Goal: Task Accomplishment & Management: Use online tool/utility

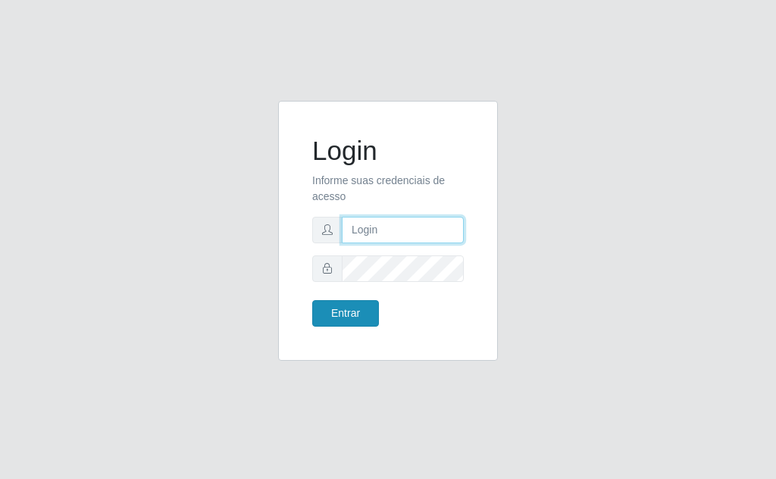
type input "[EMAIL_ADDRESS][DOMAIN_NAME]"
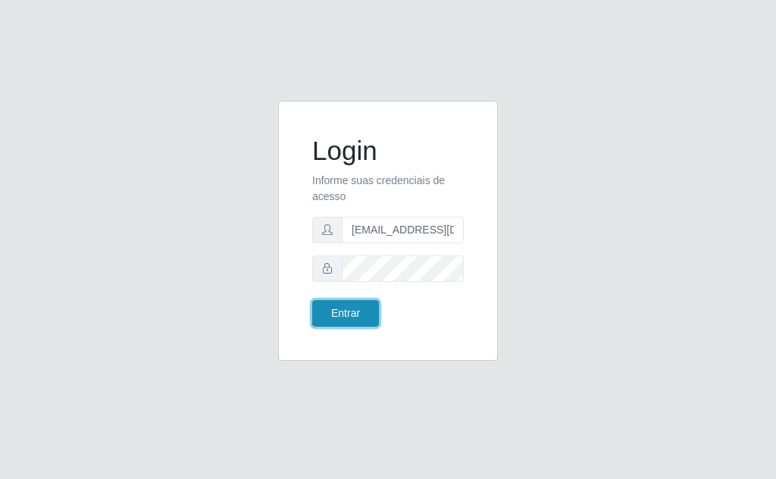
click at [343, 312] on button "Entrar" at bounding box center [345, 313] width 67 height 27
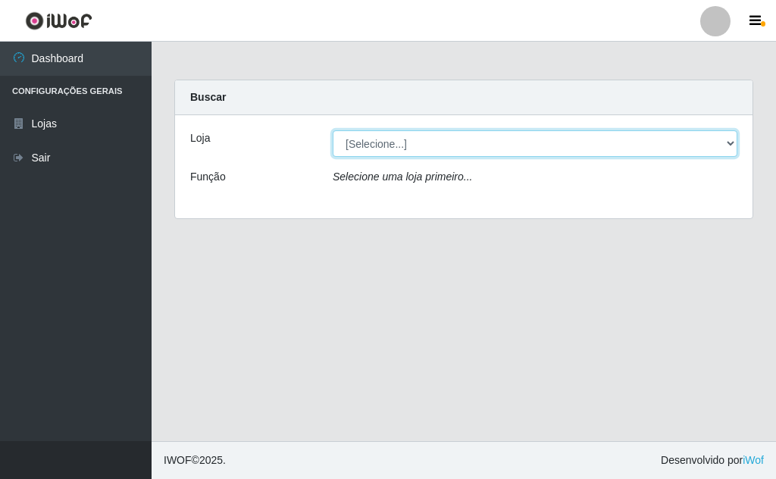
click at [675, 142] on select "[Selecione...] Rede Potiguar 1 - Macaíba" at bounding box center [535, 143] width 405 height 27
select select "100"
click at [333, 130] on select "[Selecione...] Rede Potiguar 1 - Macaíba" at bounding box center [535, 143] width 405 height 27
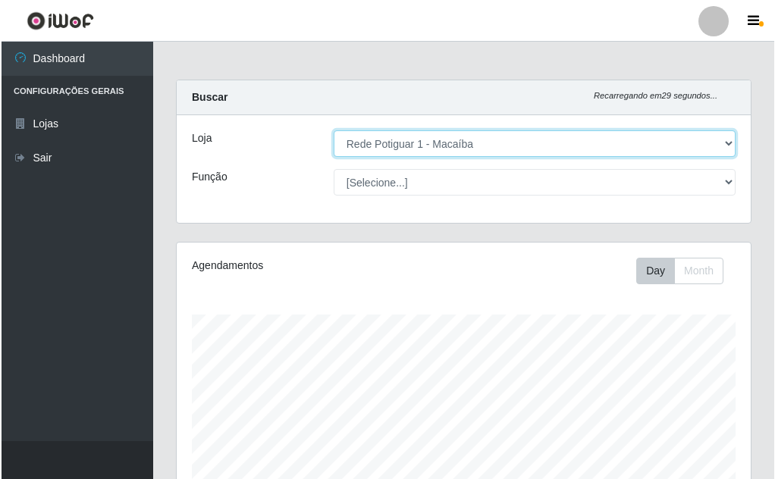
scroll to position [315, 574]
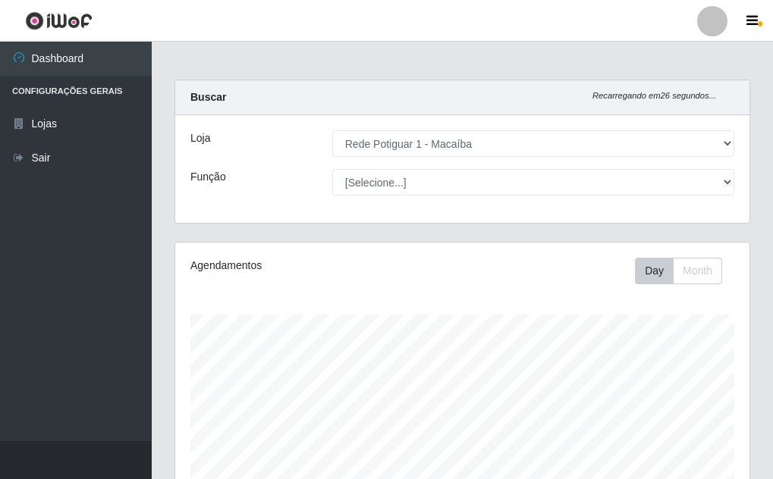
drag, startPoint x: 771, startPoint y: 191, endPoint x: 777, endPoint y: 205, distance: 15.6
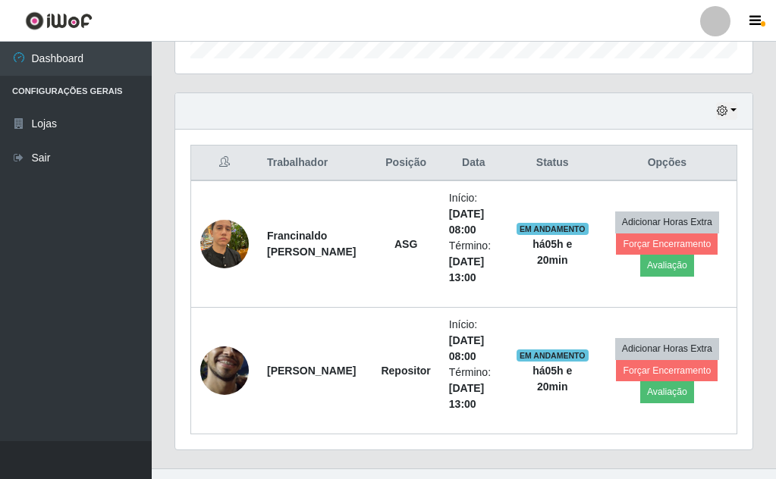
scroll to position [484, 0]
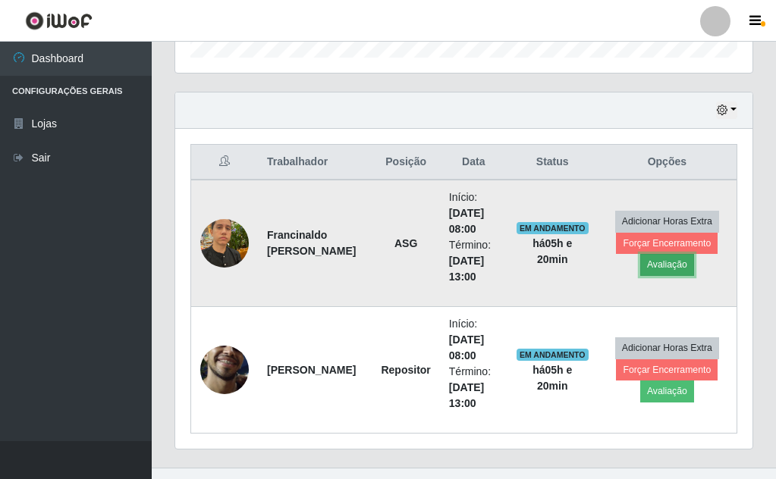
click at [651, 265] on button "Avaliação" at bounding box center [667, 264] width 54 height 21
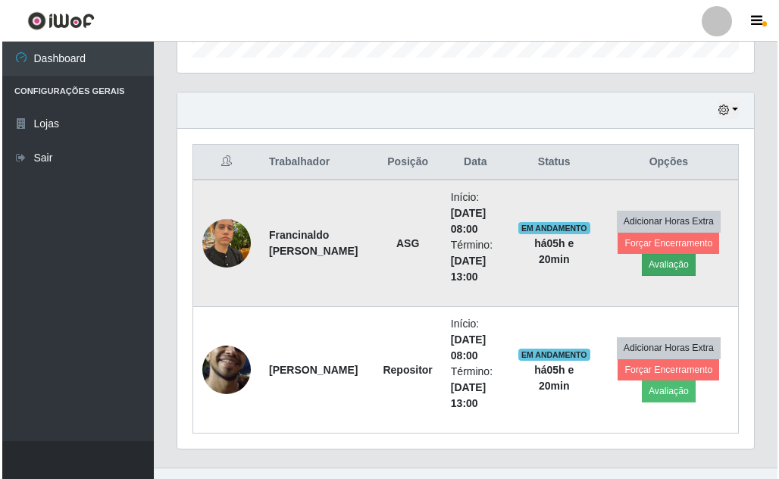
scroll to position [315, 569]
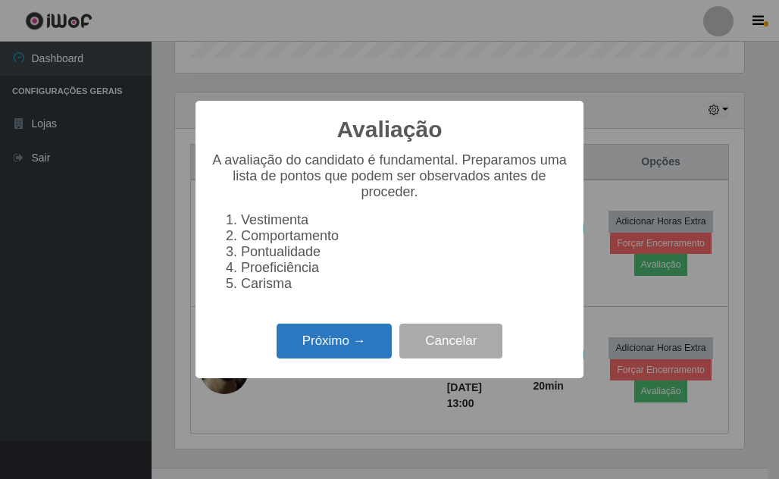
click at [312, 343] on button "Próximo →" at bounding box center [334, 342] width 115 height 36
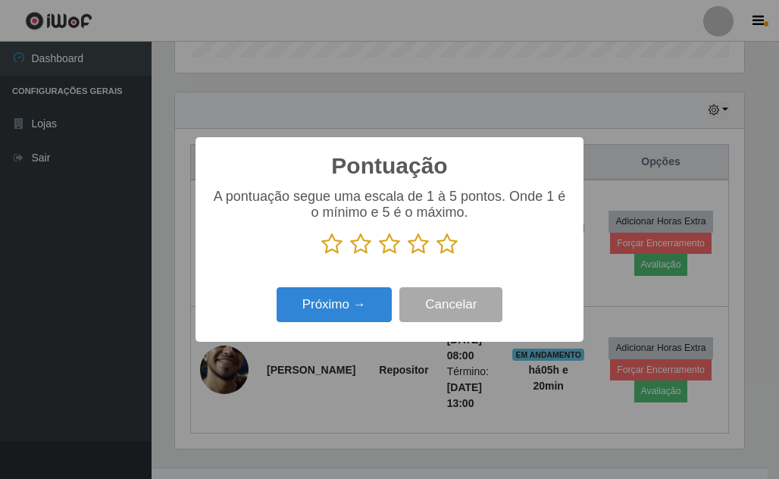
click at [450, 241] on icon at bounding box center [447, 244] width 21 height 23
click at [437, 256] on input "radio" at bounding box center [437, 256] width 0 height 0
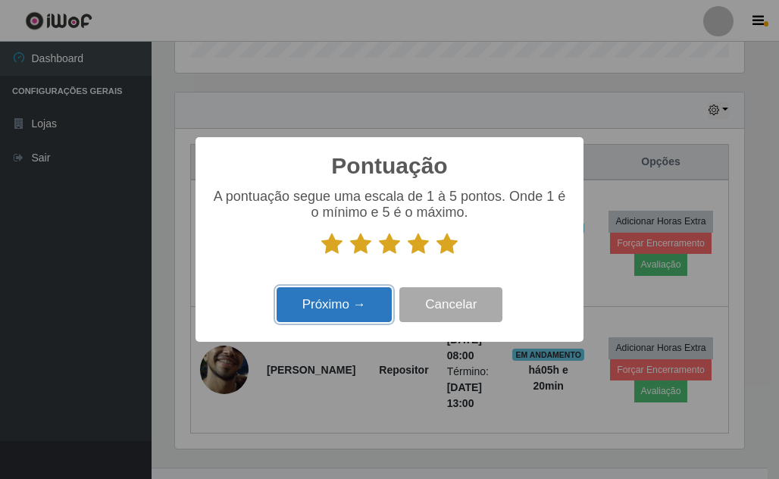
click at [354, 306] on button "Próximo →" at bounding box center [334, 305] width 115 height 36
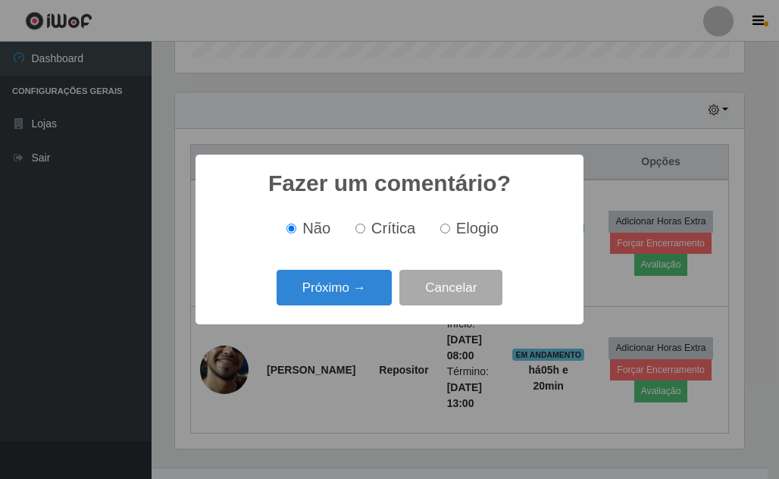
click at [444, 229] on input "Elogio" at bounding box center [446, 229] width 10 height 10
radio input "true"
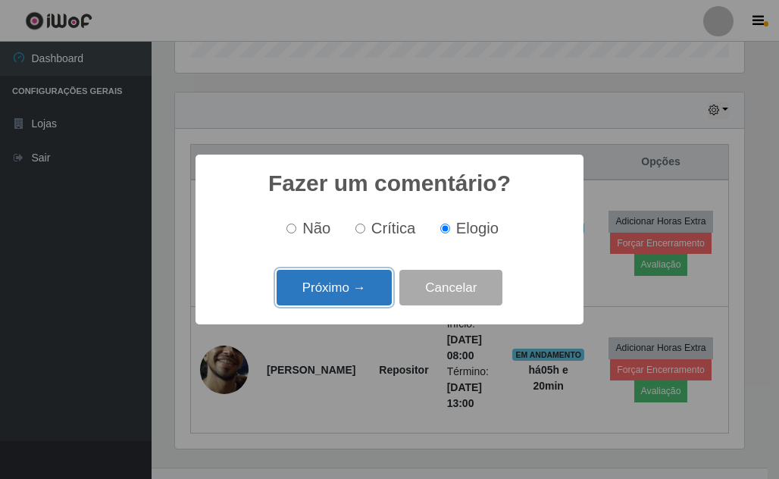
click at [340, 284] on button "Próximo →" at bounding box center [334, 288] width 115 height 36
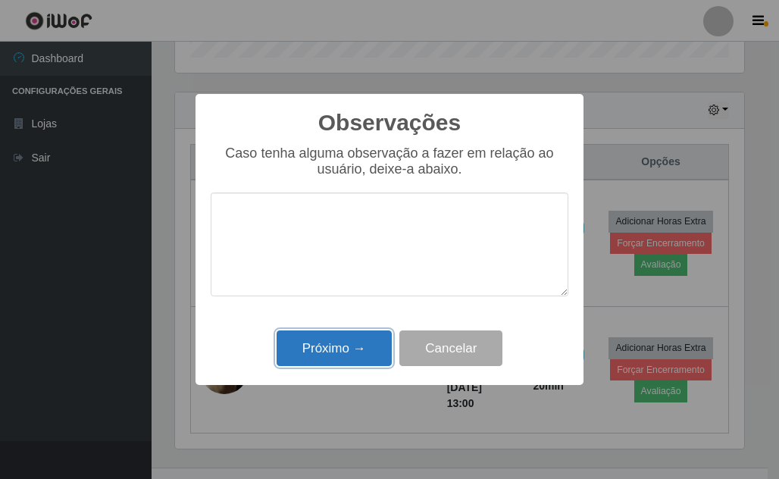
click at [326, 340] on button "Próximo →" at bounding box center [334, 349] width 115 height 36
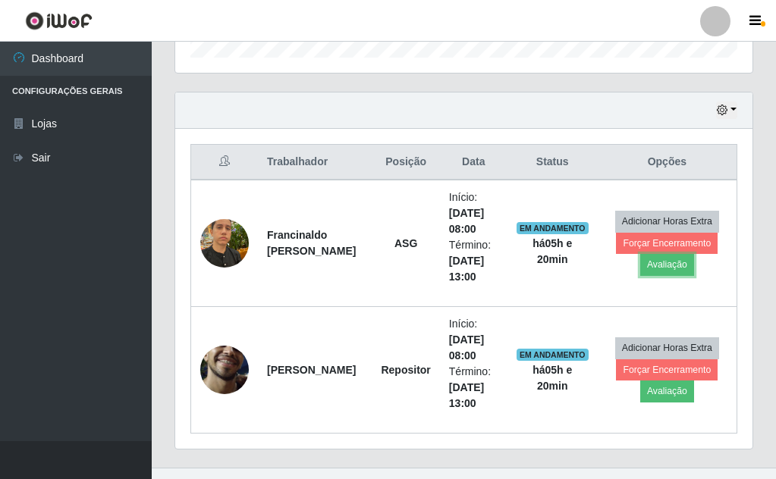
scroll to position [315, 577]
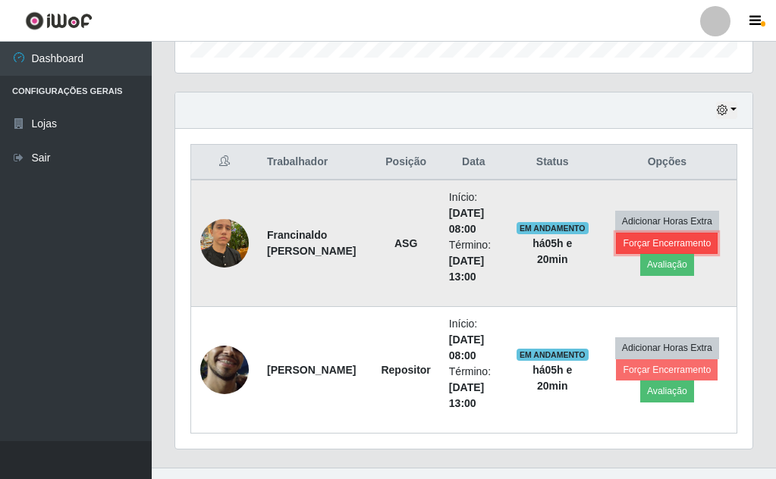
click at [672, 240] on button "Forçar Encerramento" at bounding box center [667, 243] width 102 height 21
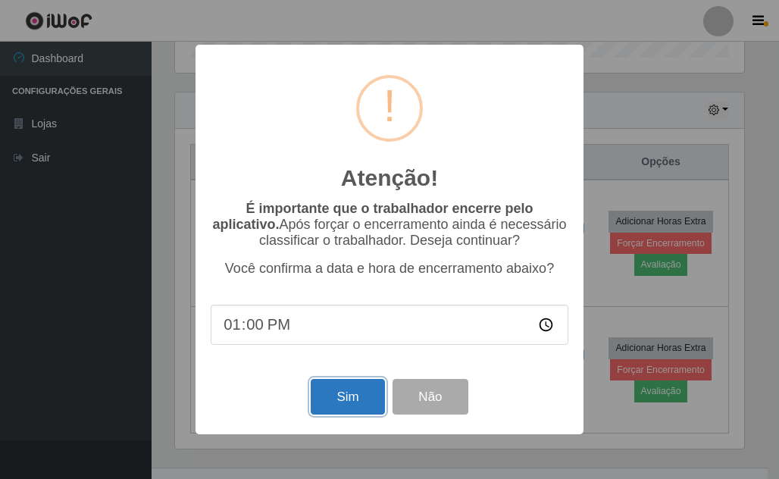
click at [352, 390] on button "Sim" at bounding box center [348, 397] width 74 height 36
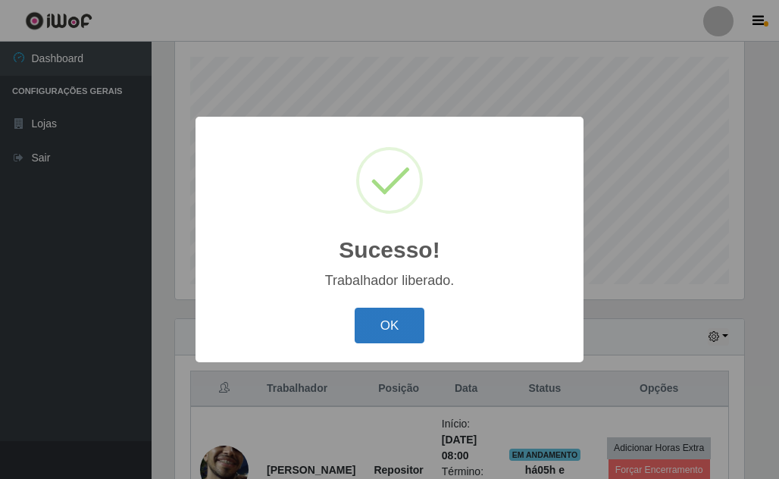
click at [400, 322] on button "OK" at bounding box center [390, 326] width 71 height 36
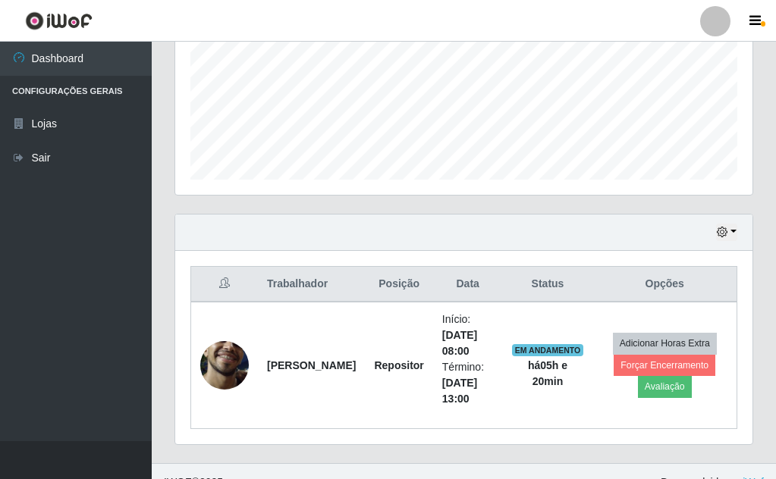
scroll to position [384, 0]
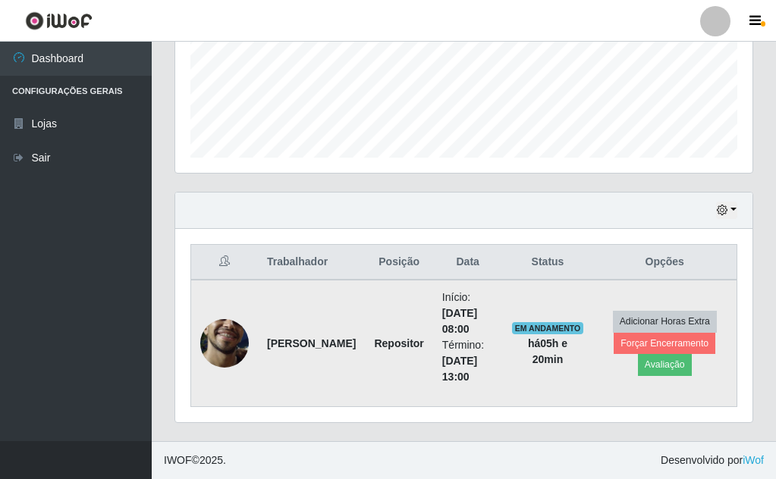
click at [218, 350] on img at bounding box center [224, 344] width 49 height 108
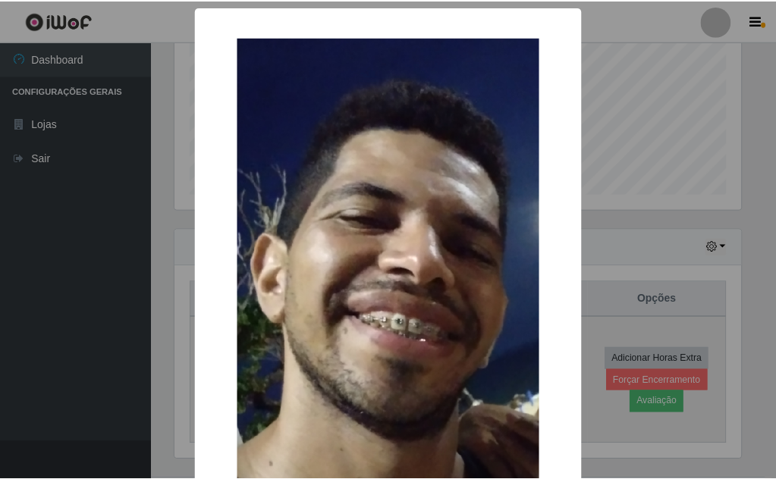
scroll to position [309, 0]
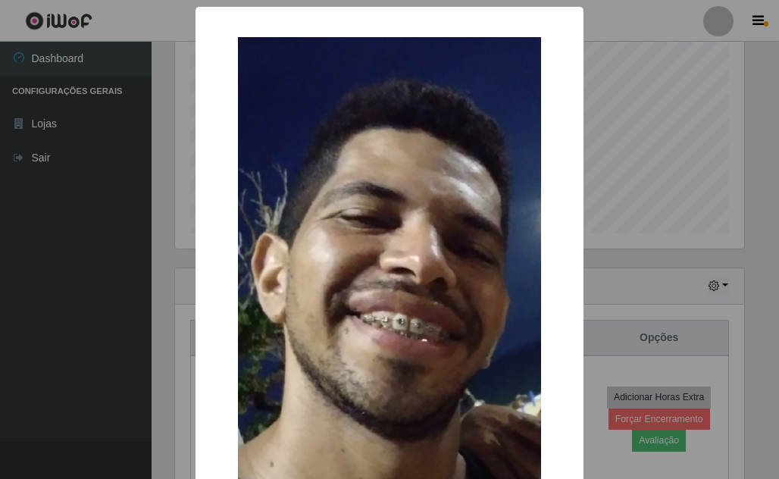
click at [657, 134] on div "× OK Cancel" at bounding box center [389, 239] width 779 height 479
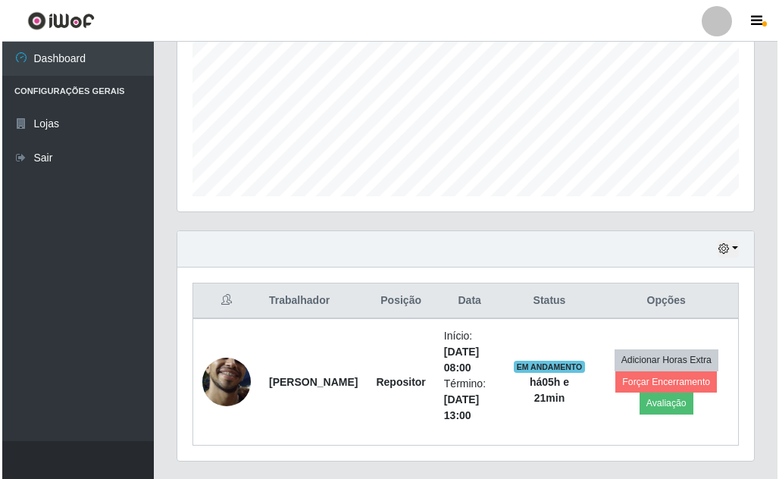
scroll to position [384, 0]
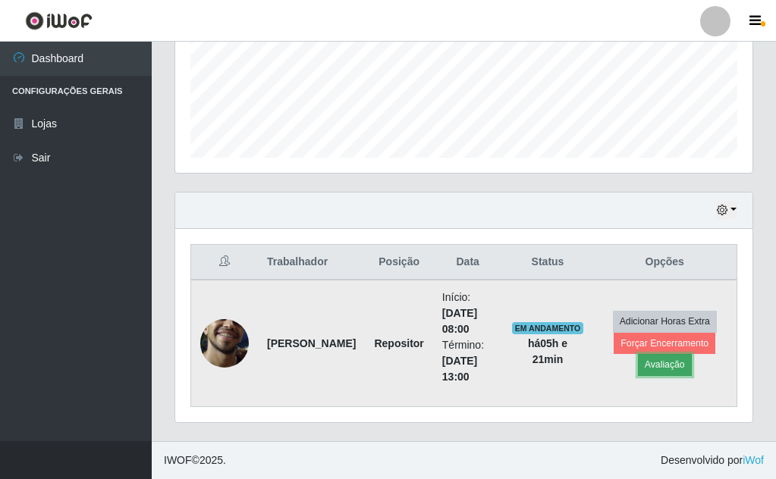
click at [657, 359] on button "Avaliação" at bounding box center [665, 364] width 54 height 21
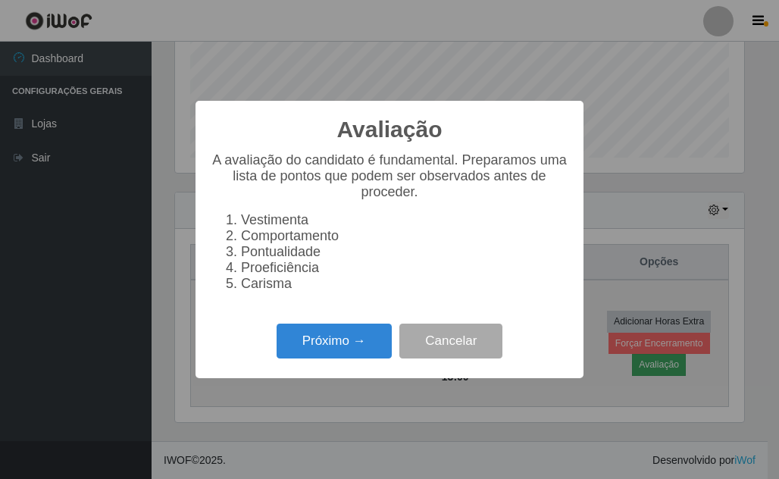
scroll to position [315, 569]
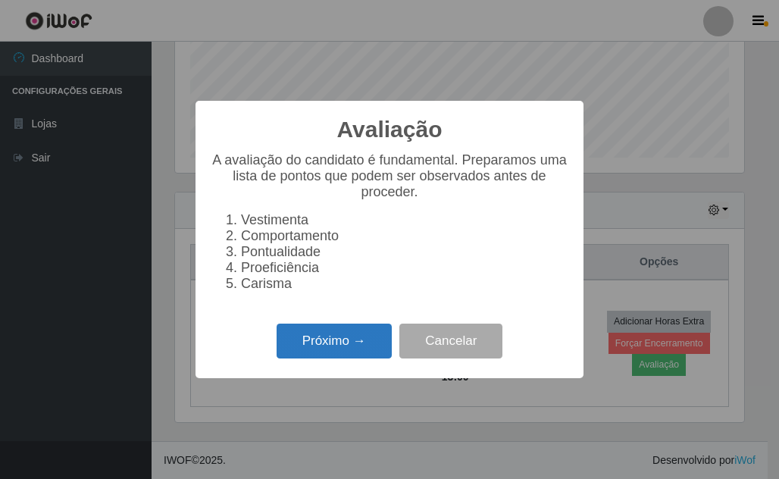
click at [325, 346] on button "Próximo →" at bounding box center [334, 342] width 115 height 36
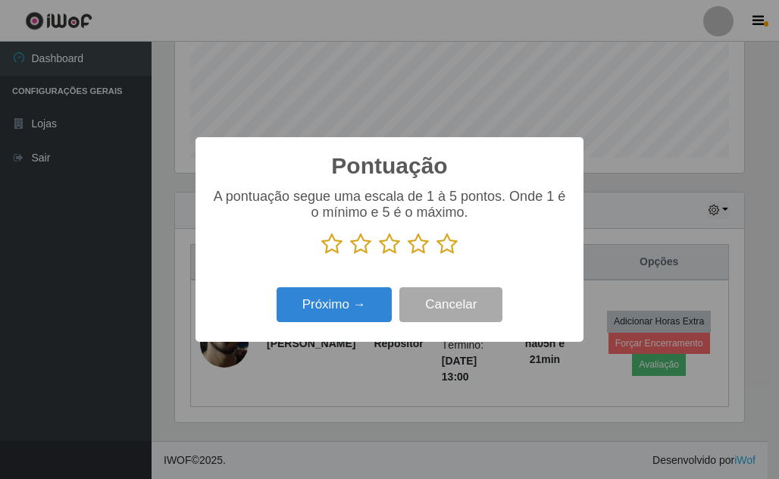
click at [444, 244] on icon at bounding box center [447, 244] width 21 height 23
click at [437, 256] on input "radio" at bounding box center [437, 256] width 0 height 0
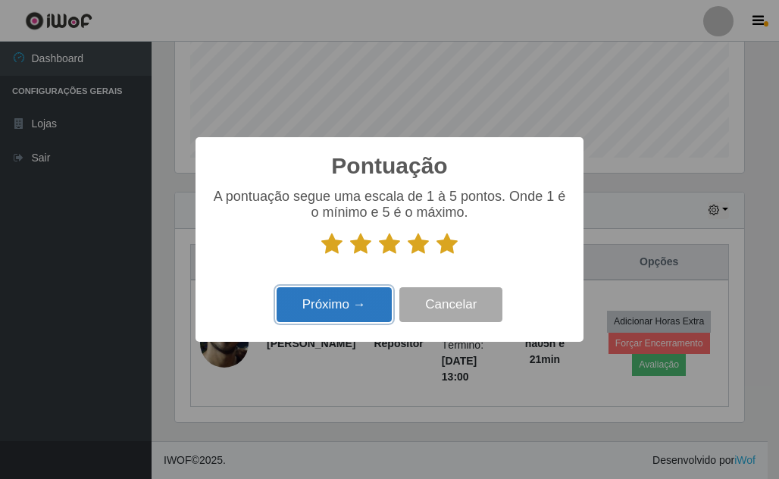
click at [365, 301] on button "Próximo →" at bounding box center [334, 305] width 115 height 36
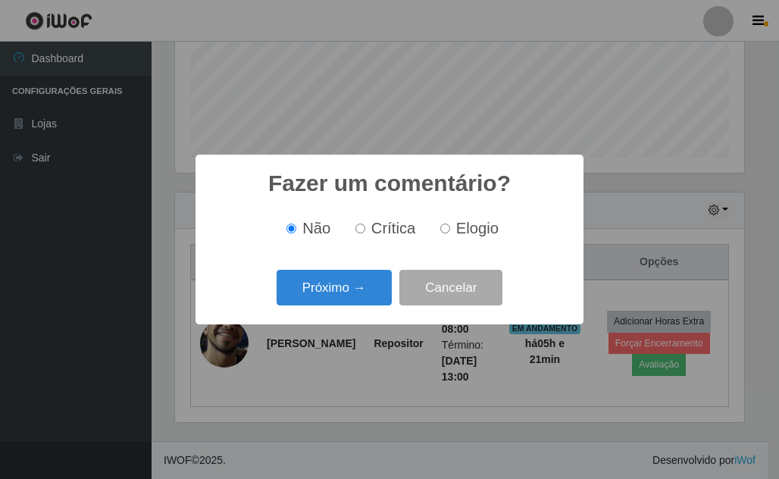
click at [443, 226] on input "Elogio" at bounding box center [446, 229] width 10 height 10
radio input "true"
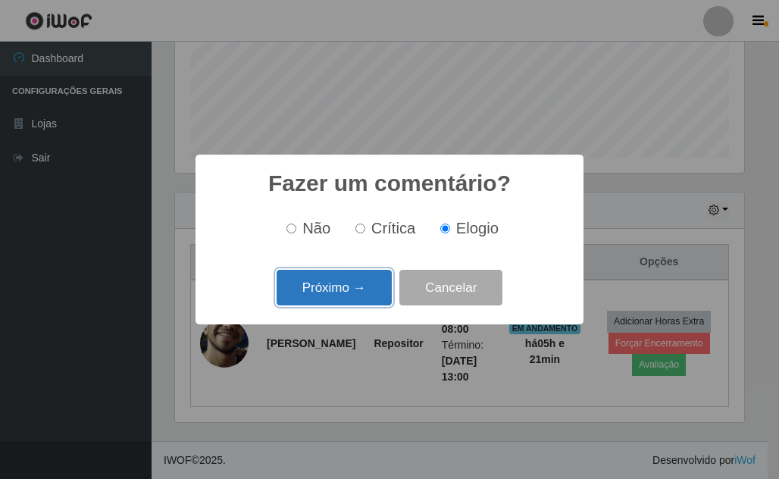
click at [356, 290] on button "Próximo →" at bounding box center [334, 288] width 115 height 36
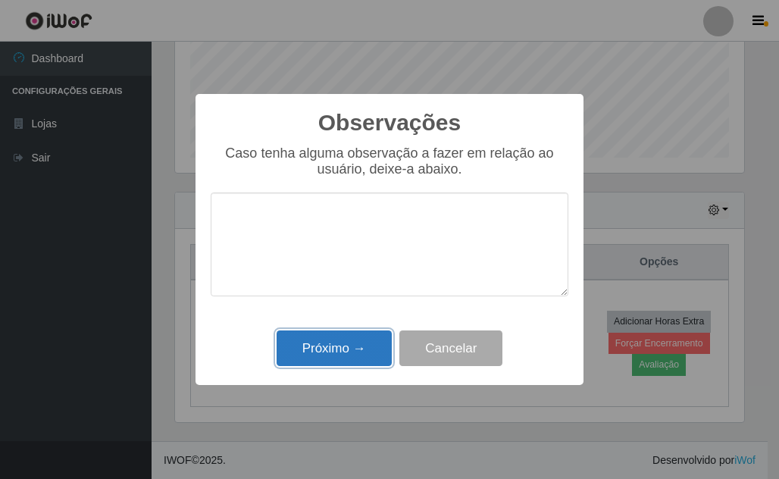
click at [330, 344] on button "Próximo →" at bounding box center [334, 349] width 115 height 36
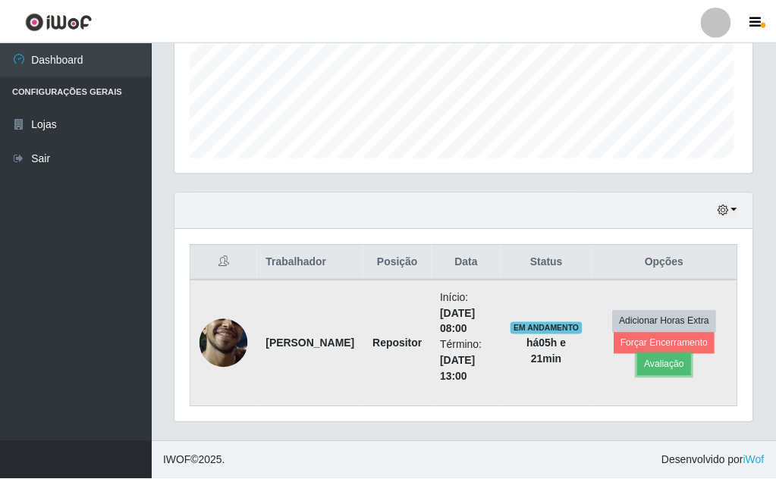
scroll to position [315, 577]
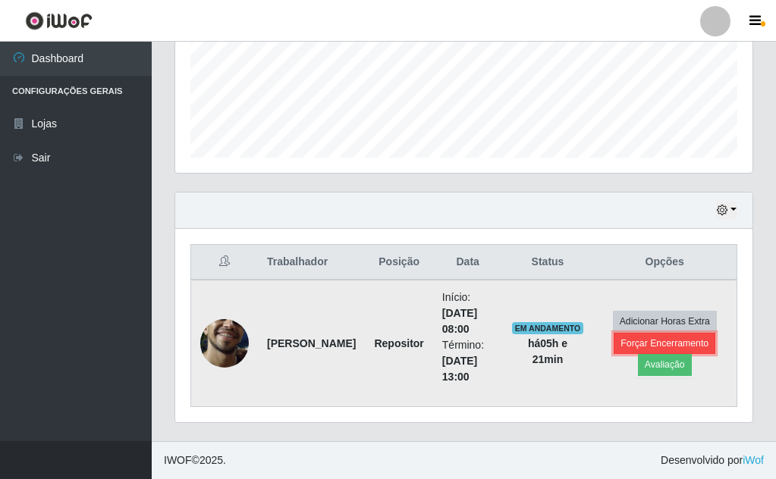
click at [655, 340] on button "Forçar Encerramento" at bounding box center [664, 343] width 102 height 21
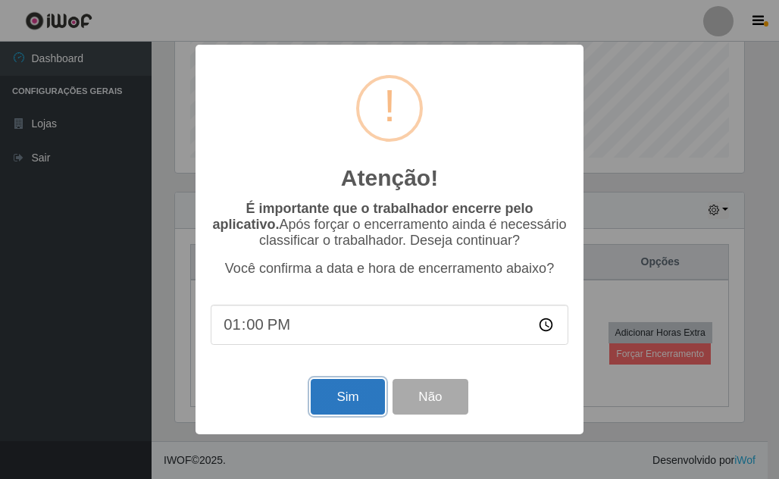
click at [339, 396] on button "Sim" at bounding box center [348, 397] width 74 height 36
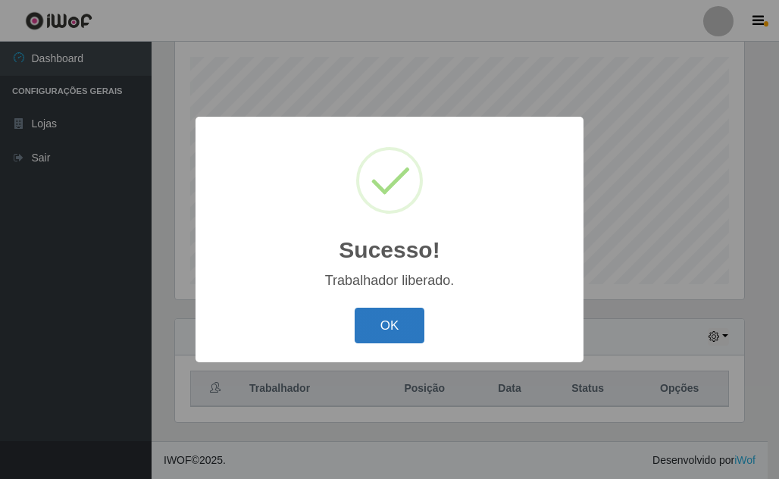
click at [387, 331] on button "OK" at bounding box center [390, 326] width 71 height 36
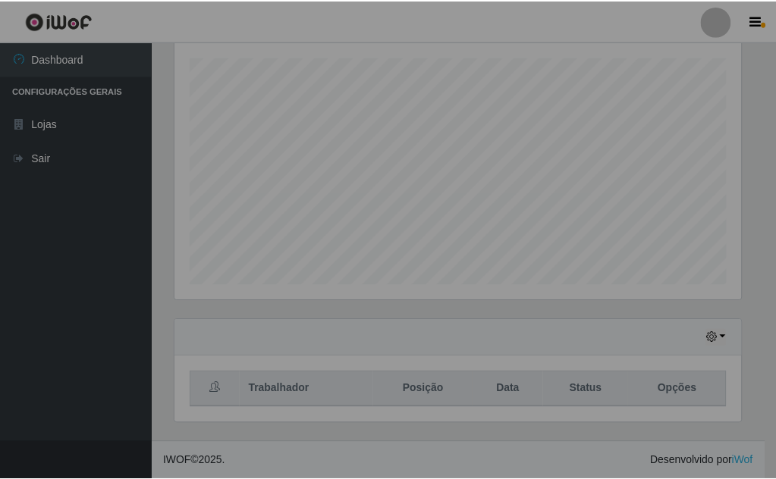
scroll to position [315, 577]
